Goal: Obtain resource: Download file/media

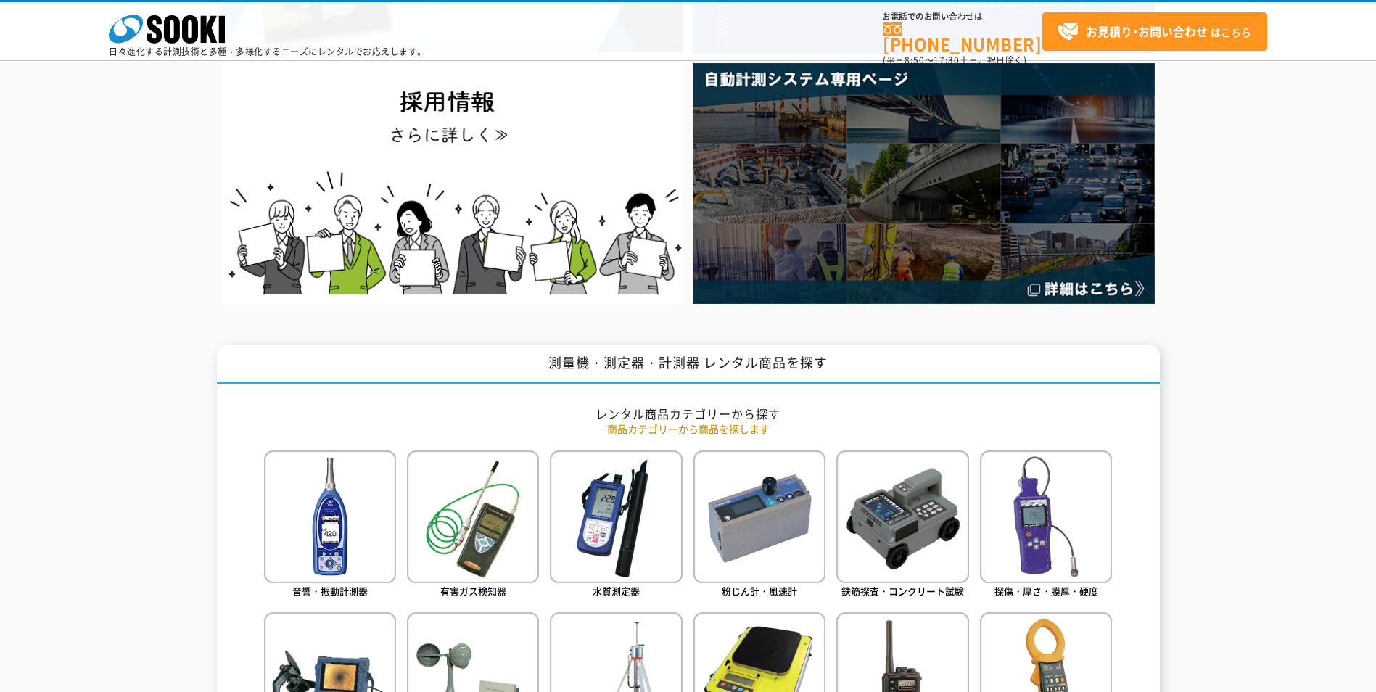
scroll to position [307, 0]
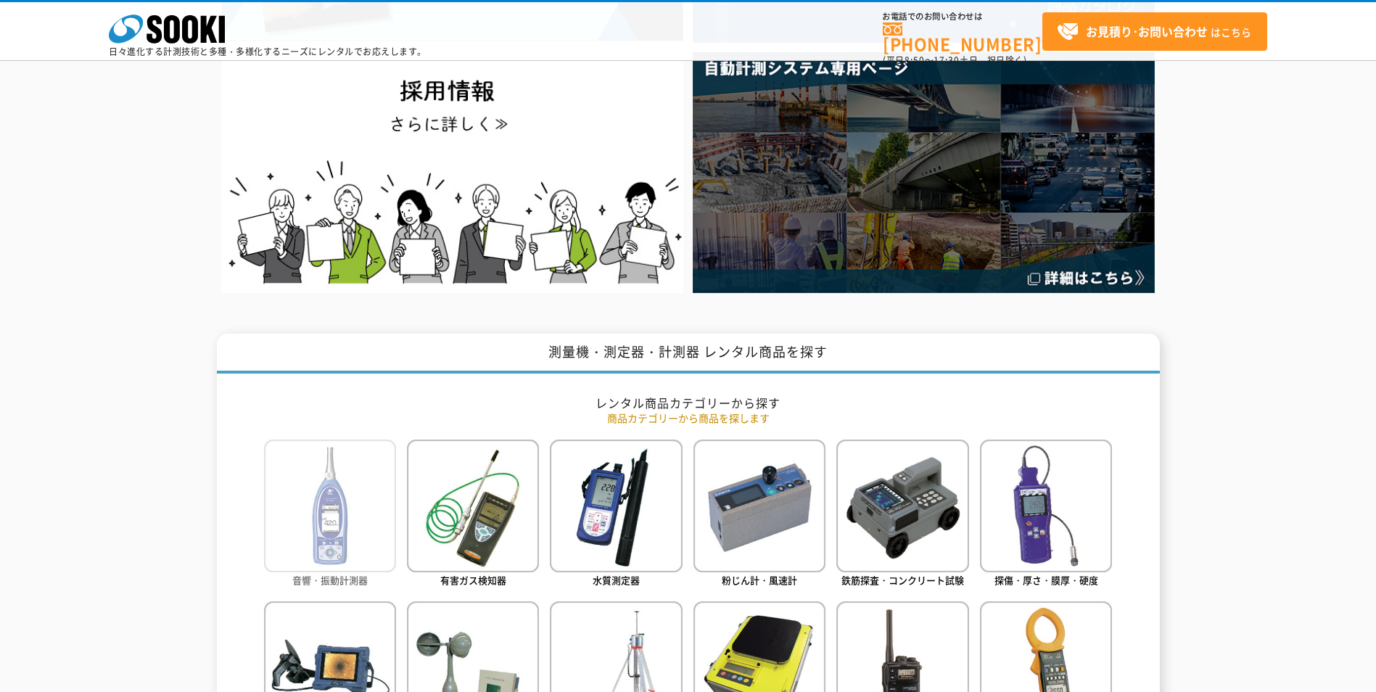
click at [337, 511] on img at bounding box center [330, 506] width 132 height 132
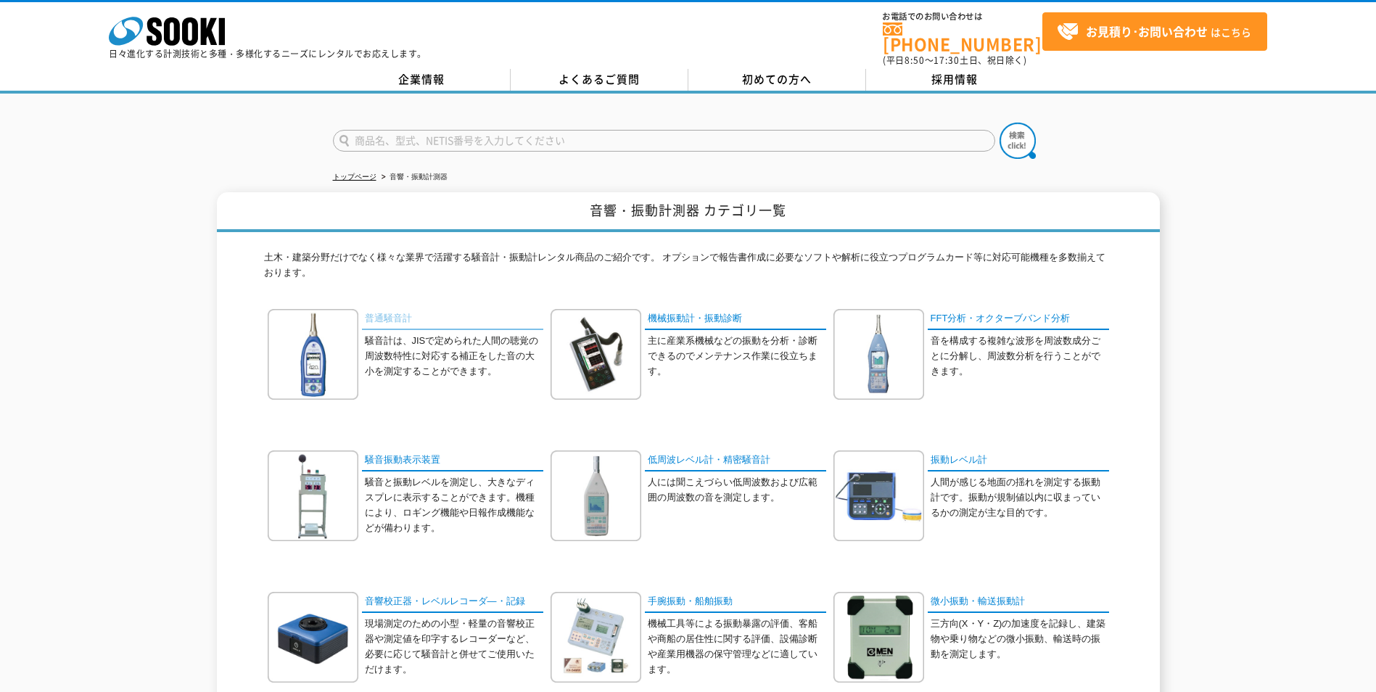
click at [380, 309] on link "普通騒音計" at bounding box center [452, 319] width 181 height 21
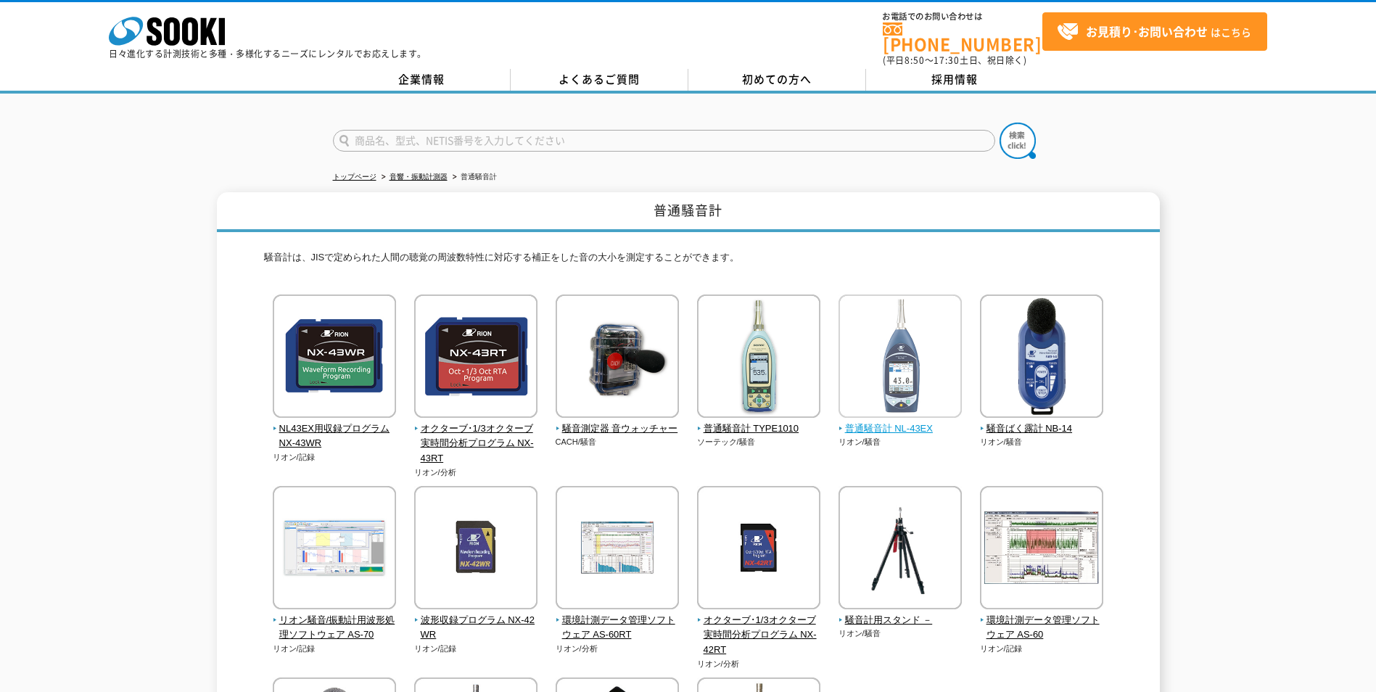
click at [873, 422] on span "普通騒音計 NL-43EX" at bounding box center [900, 428] width 124 height 15
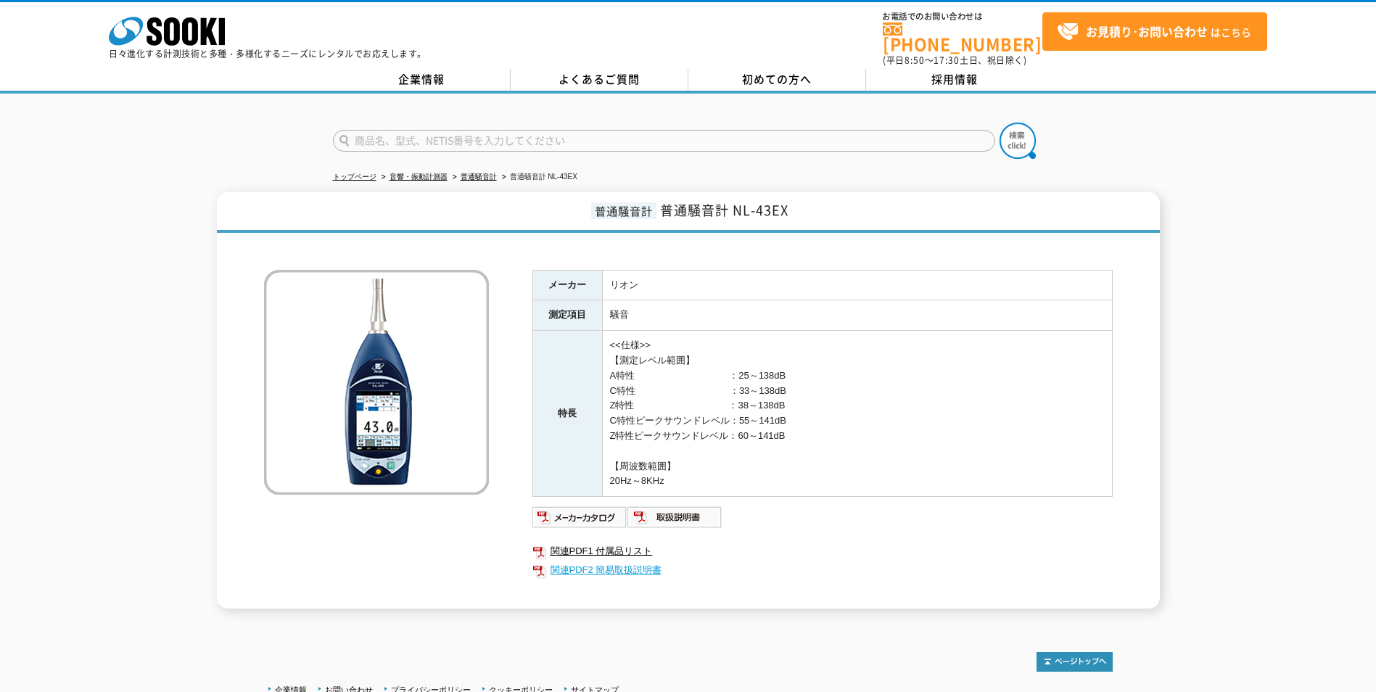
click at [603, 564] on link "関連PDF2 簡易取扱説明書" at bounding box center [822, 570] width 580 height 19
